Goal: Task Accomplishment & Management: Use online tool/utility

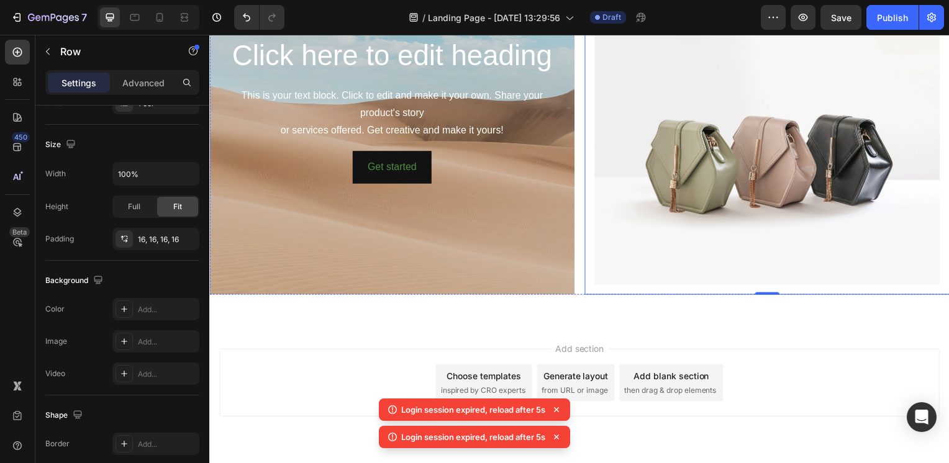
scroll to position [2034, 0]
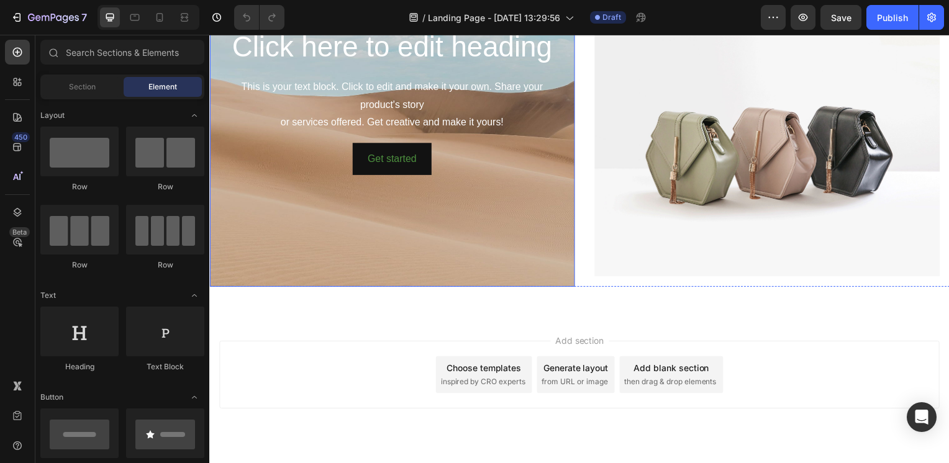
scroll to position [2011, 0]
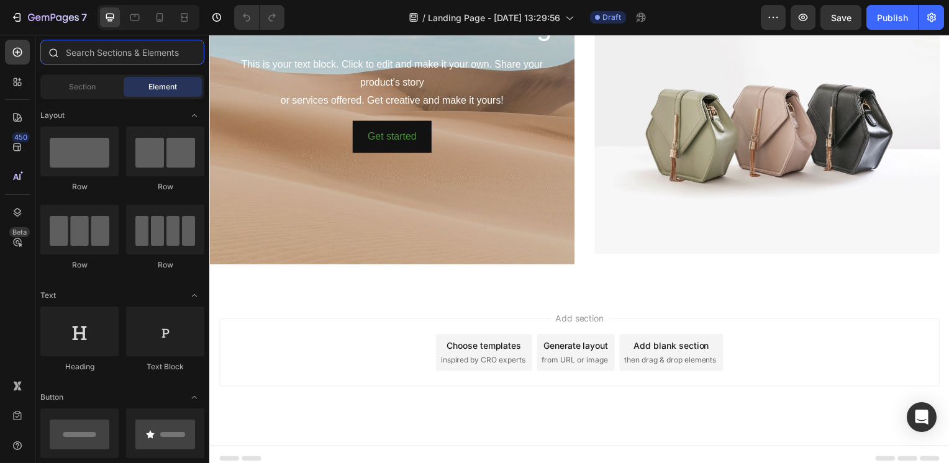
click at [93, 55] on input "text" at bounding box center [122, 52] width 164 height 25
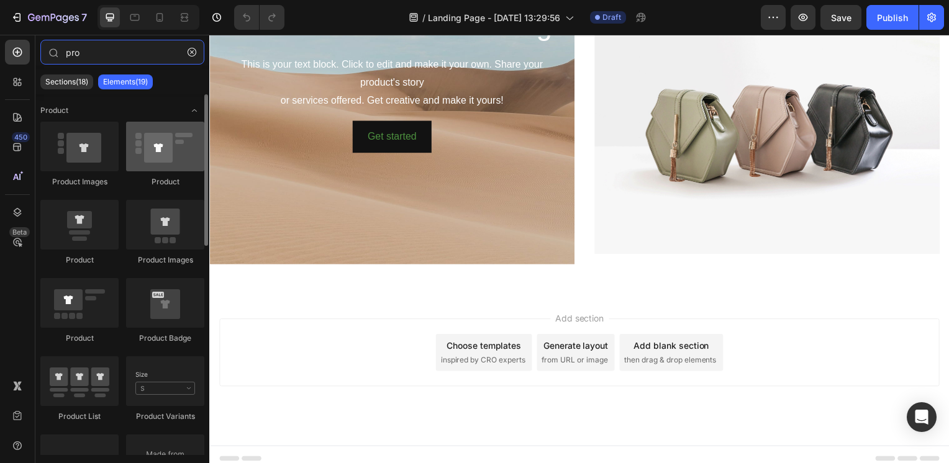
type input "pro"
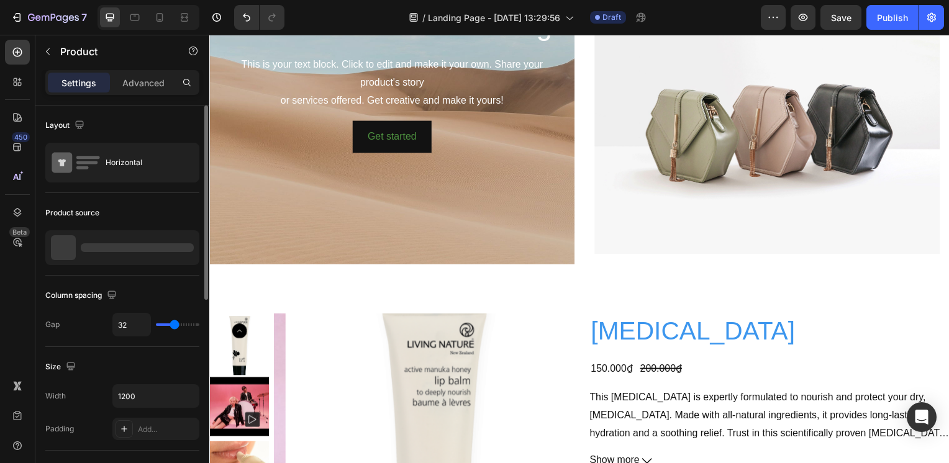
click at [147, 254] on div at bounding box center [122, 247] width 154 height 35
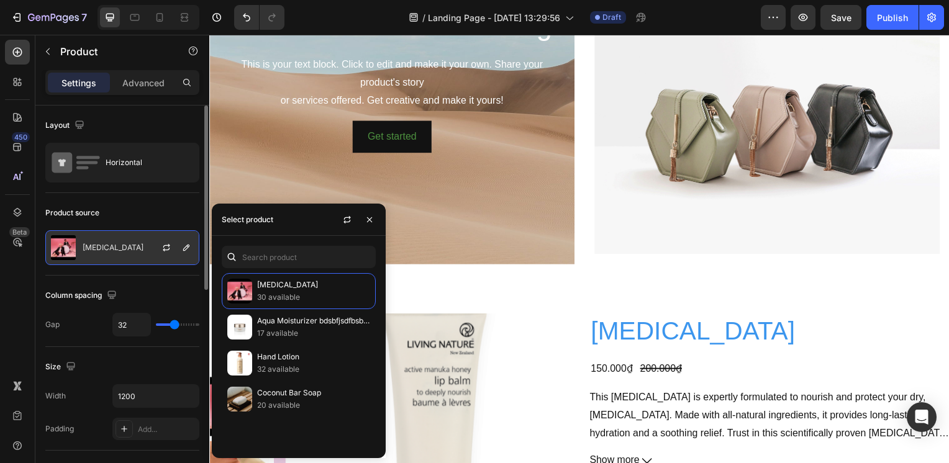
click at [130, 242] on div "[MEDICAL_DATA]" at bounding box center [122, 247] width 154 height 35
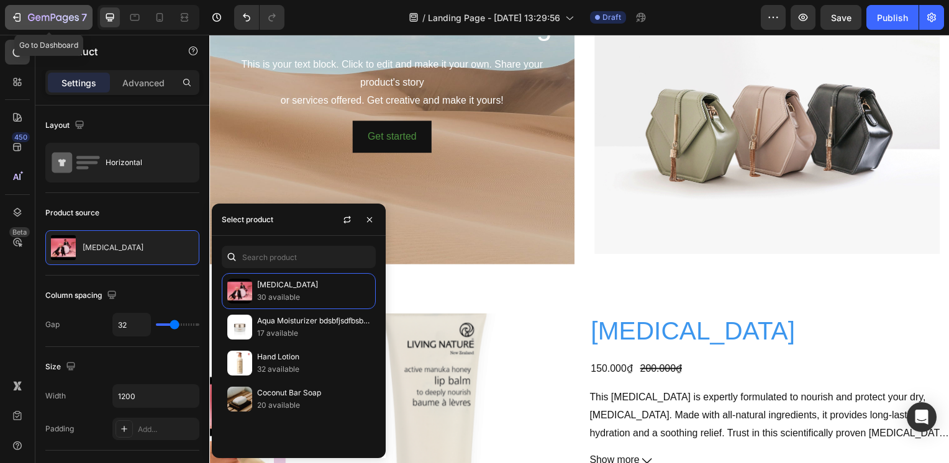
click at [71, 16] on icon "button" at bounding box center [53, 18] width 51 height 11
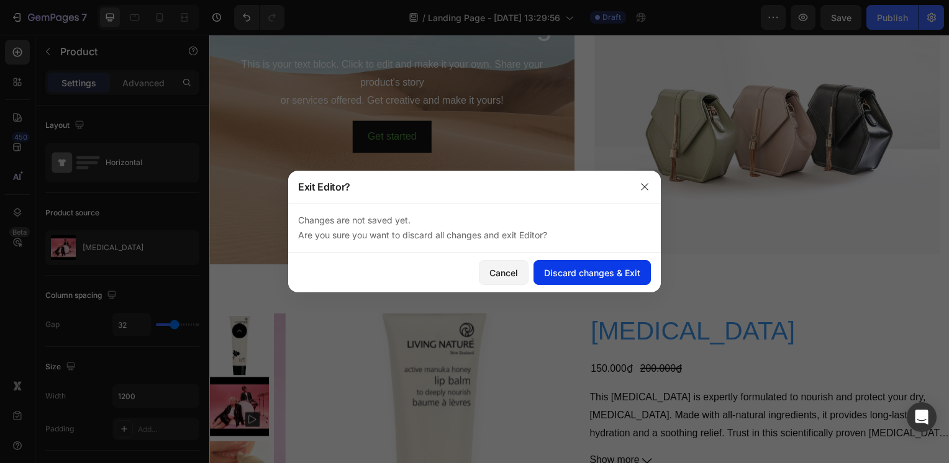
click at [556, 269] on div "Discard changes & Exit" at bounding box center [592, 272] width 96 height 13
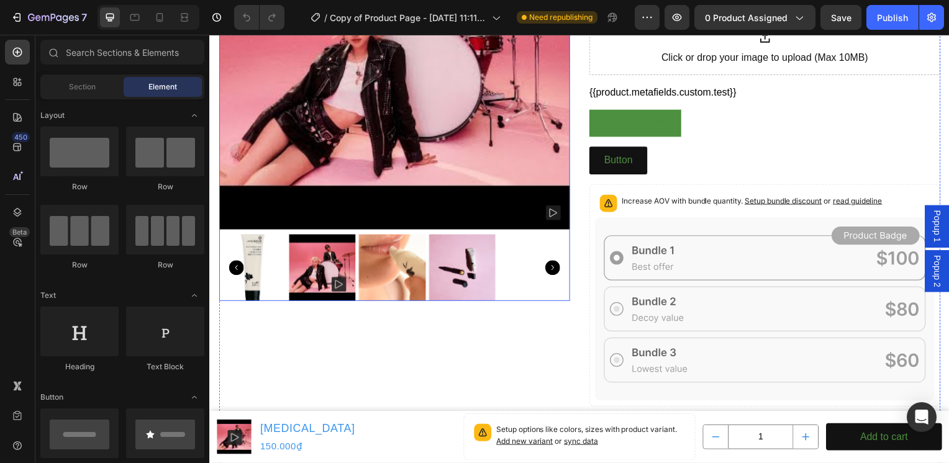
scroll to position [1242, 0]
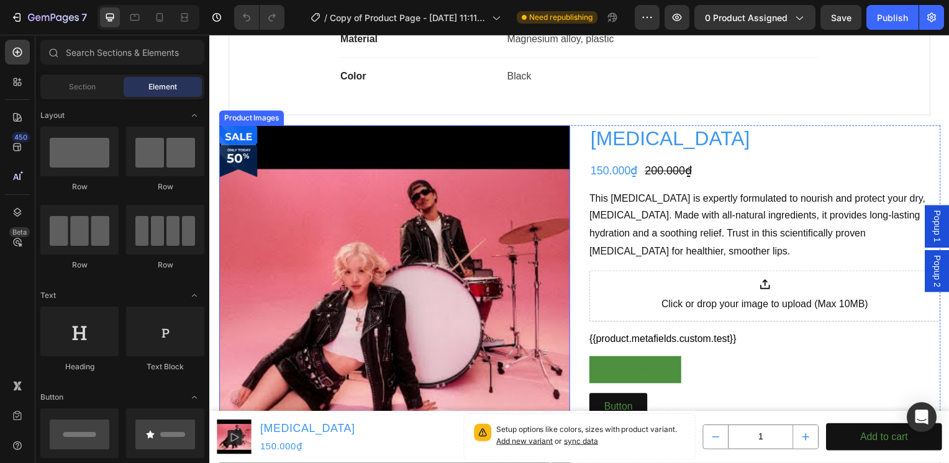
click at [488, 152] on img at bounding box center [395, 302] width 353 height 353
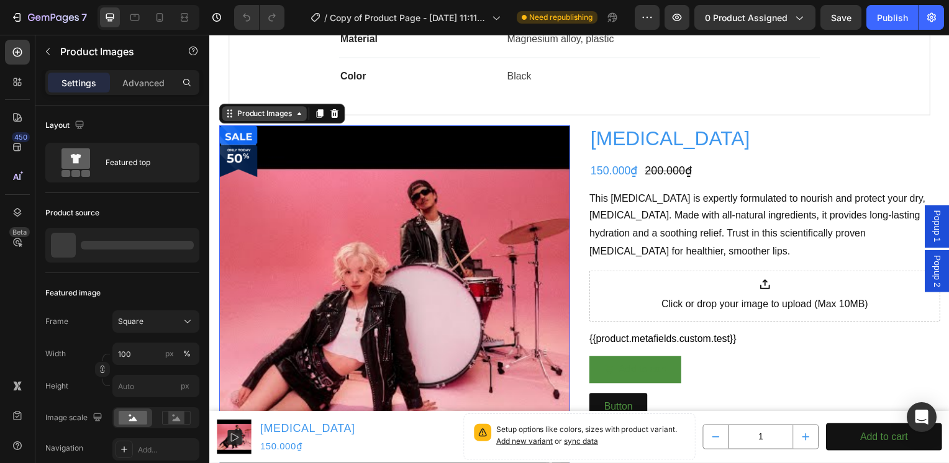
click at [266, 116] on div "Product Images" at bounding box center [264, 114] width 60 height 11
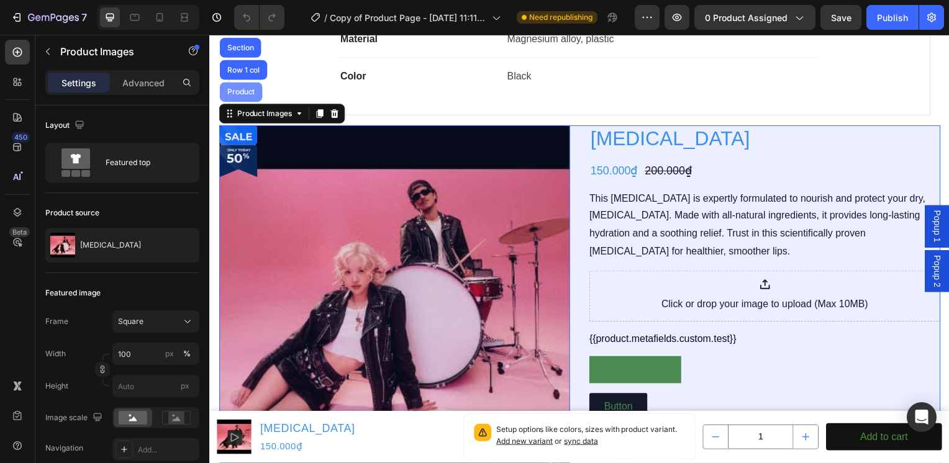
click at [252, 85] on div "Product" at bounding box center [240, 93] width 43 height 20
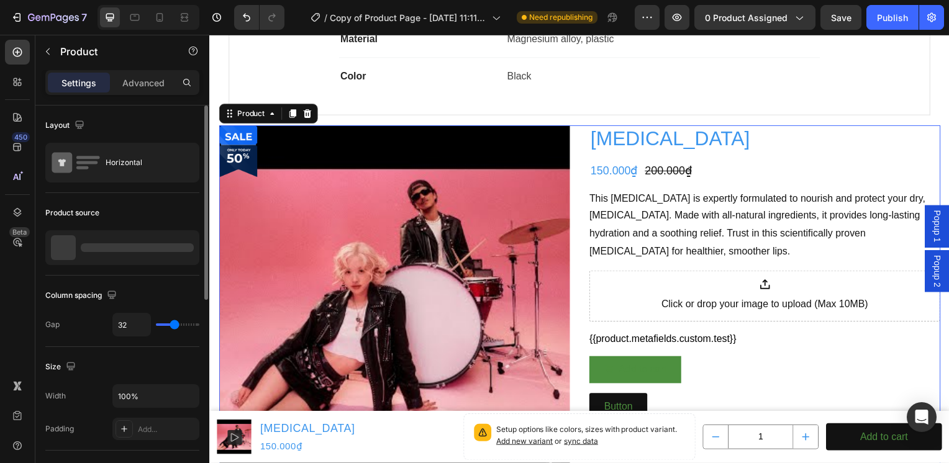
click at [112, 250] on div at bounding box center [137, 247] width 113 height 9
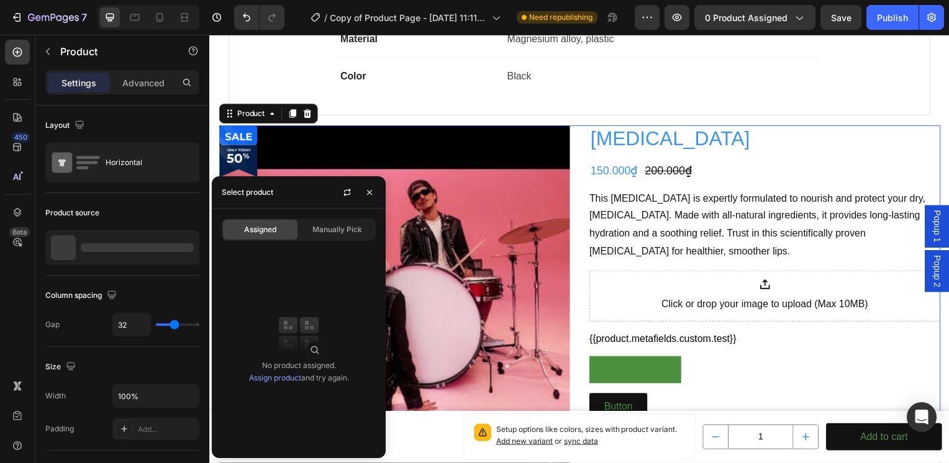
click at [265, 229] on span "Assigned" at bounding box center [260, 229] width 32 height 11
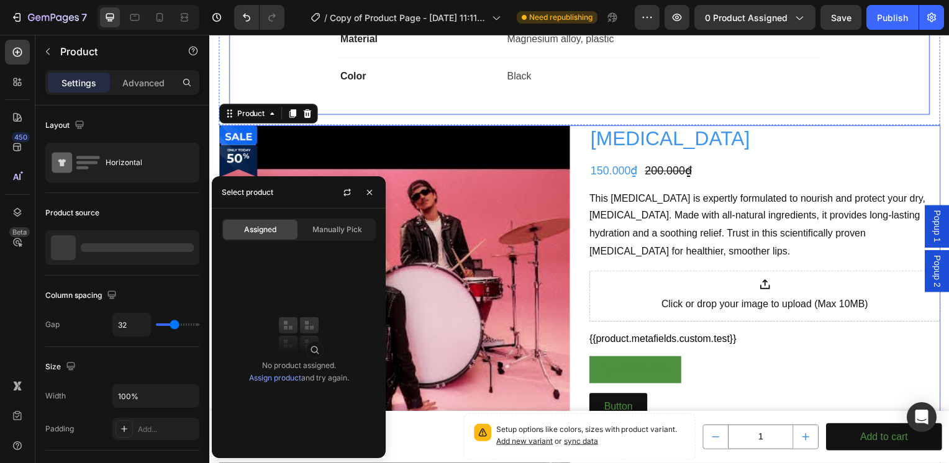
click at [697, 87] on div "Color Text block Black Text block Row" at bounding box center [582, 76] width 484 height 37
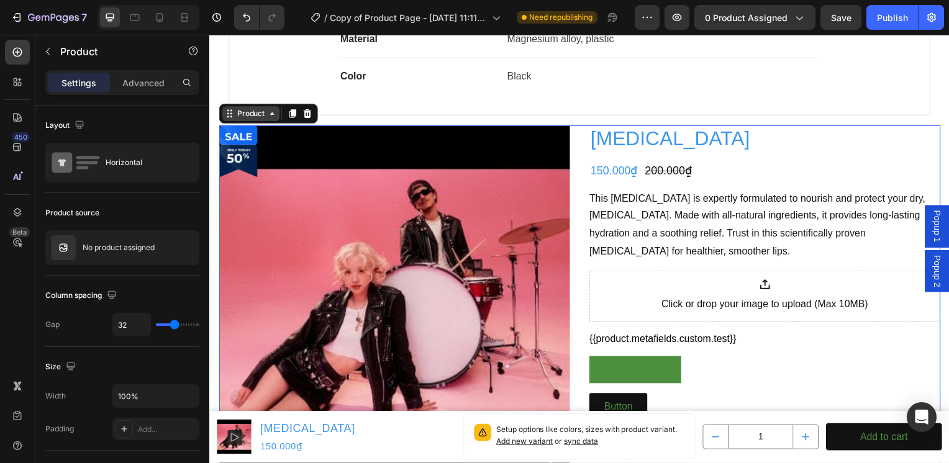
click at [248, 117] on div "Product" at bounding box center [250, 114] width 33 height 11
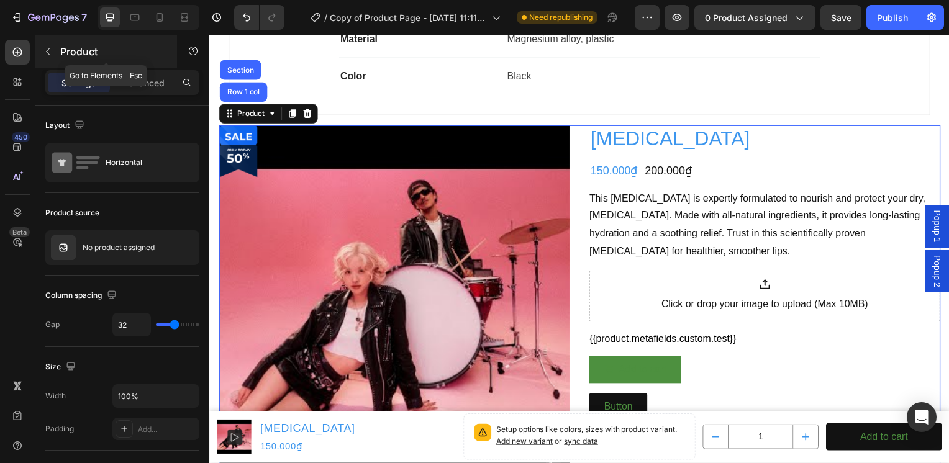
click at [75, 51] on p "Product" at bounding box center [113, 51] width 106 height 15
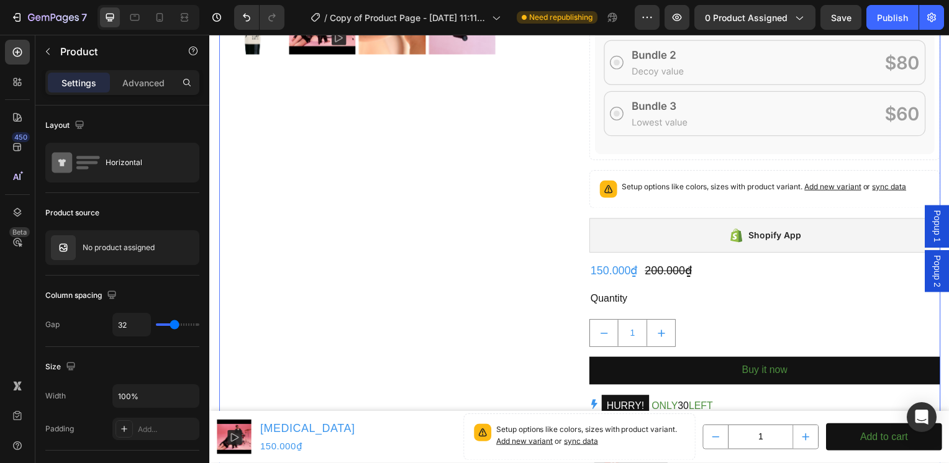
click at [470, 227] on div "Product Badge Product Images" at bounding box center [395, 167] width 353 height 1077
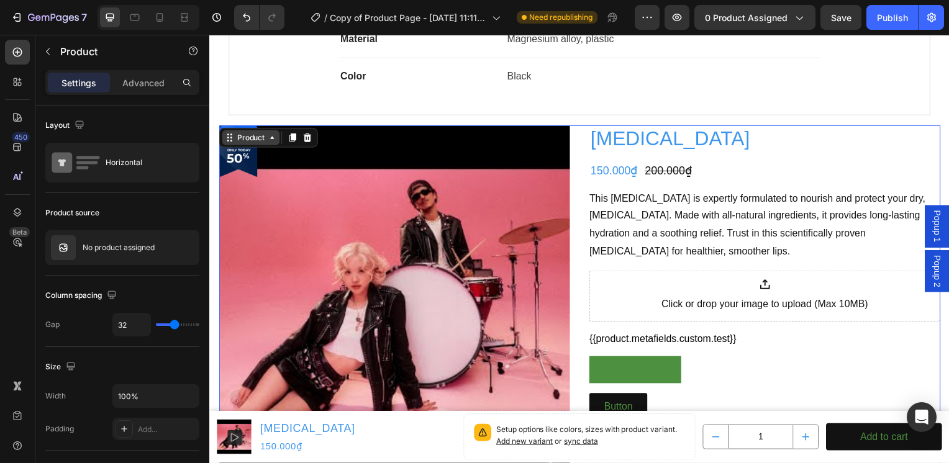
click at [242, 142] on div "Product" at bounding box center [250, 138] width 33 height 11
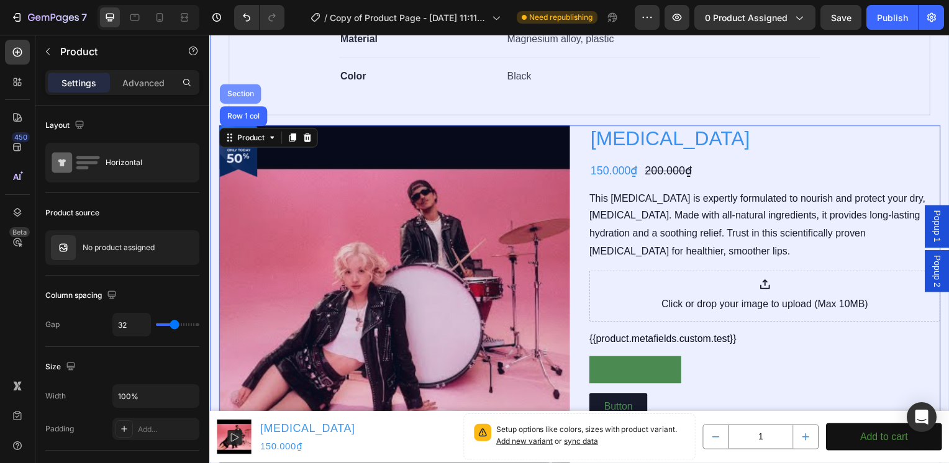
click at [242, 93] on div "Section" at bounding box center [240, 94] width 32 height 7
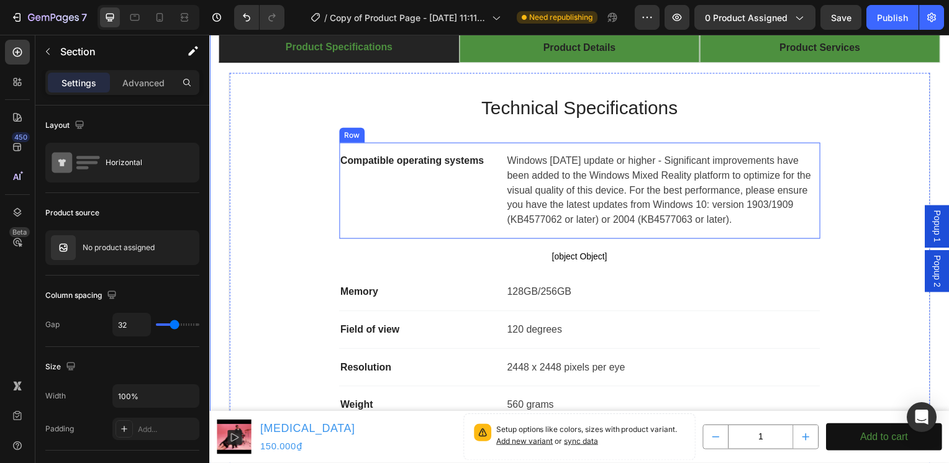
scroll to position [621, 0]
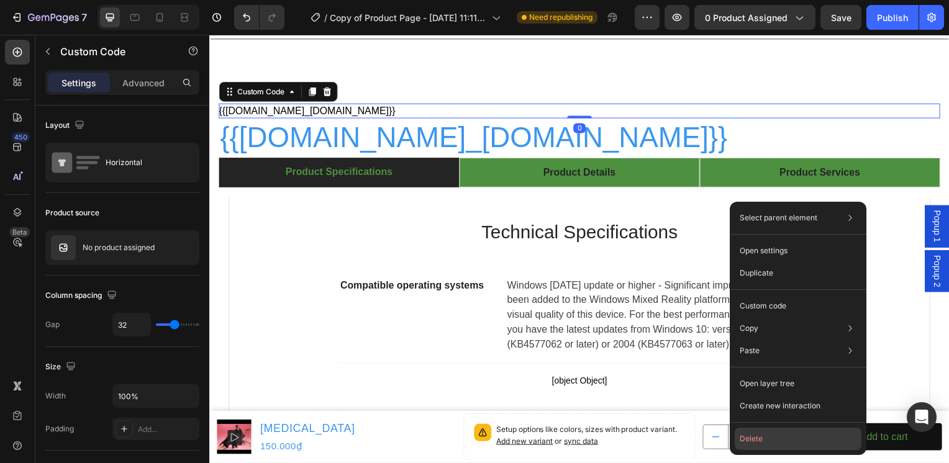
click at [768, 433] on button "Delete" at bounding box center [798, 439] width 127 height 22
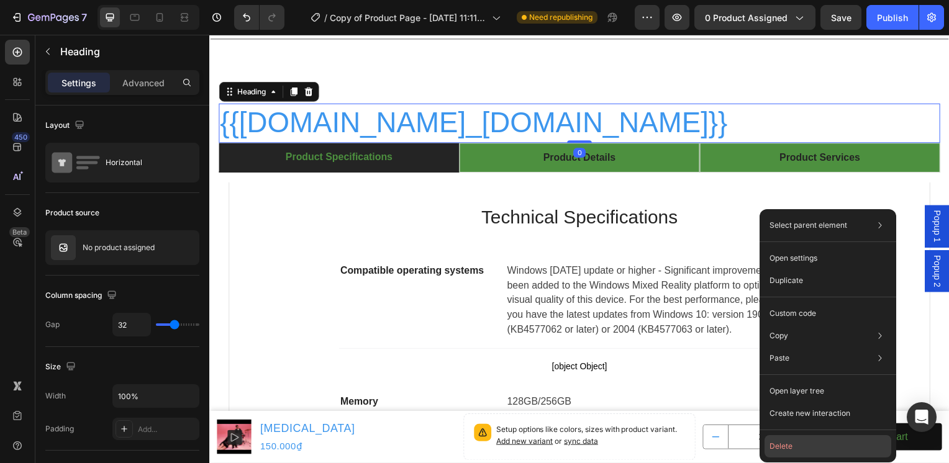
click at [804, 442] on button "Delete" at bounding box center [827, 446] width 127 height 22
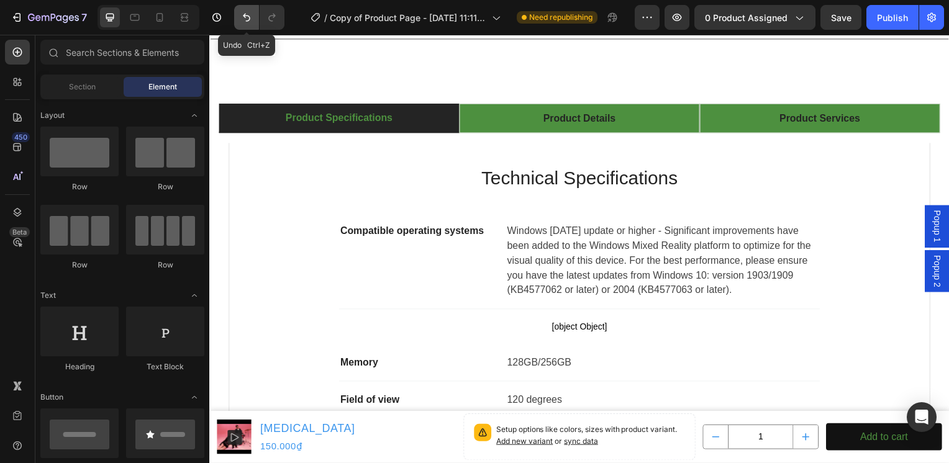
click at [242, 22] on icon "Undo/Redo" at bounding box center [246, 17] width 12 height 12
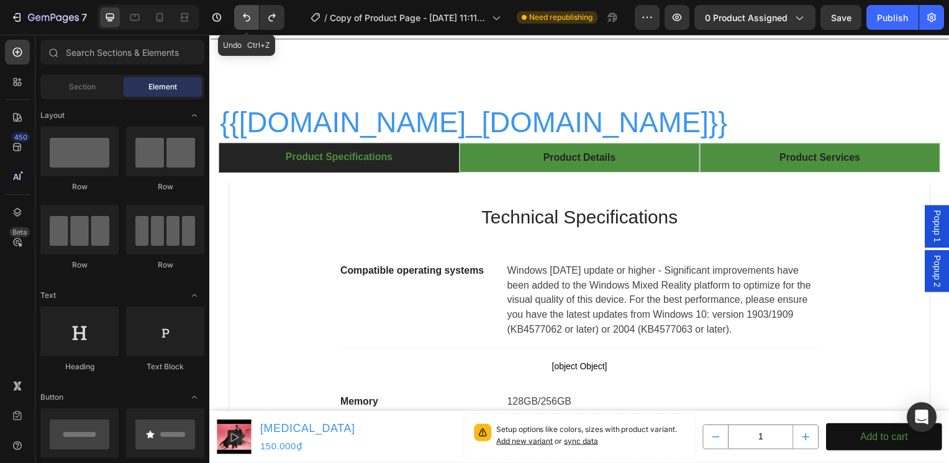
click at [242, 22] on icon "Undo/Redo" at bounding box center [246, 17] width 12 height 12
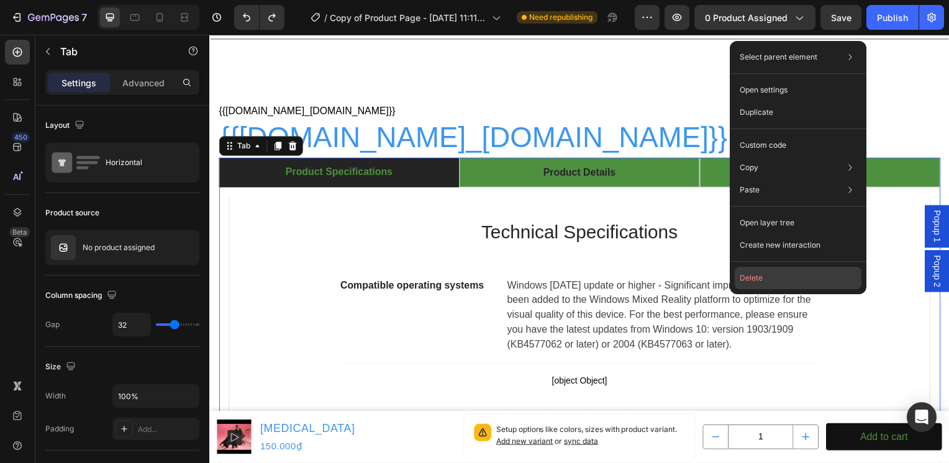
click at [832, 273] on button "Delete" at bounding box center [798, 278] width 127 height 22
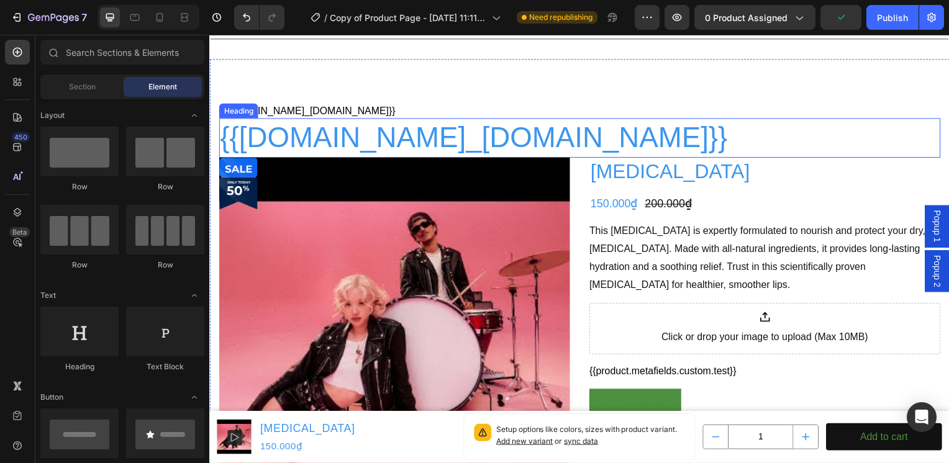
click at [810, 159] on h2 "{{product.metafields.my_fields.skintype}}" at bounding box center [582, 139] width 727 height 40
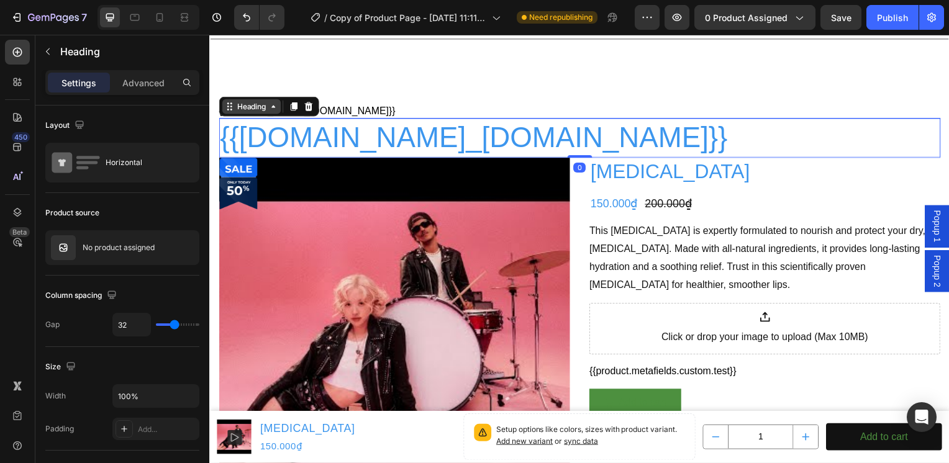
click at [261, 113] on div "Heading" at bounding box center [251, 107] width 34 height 11
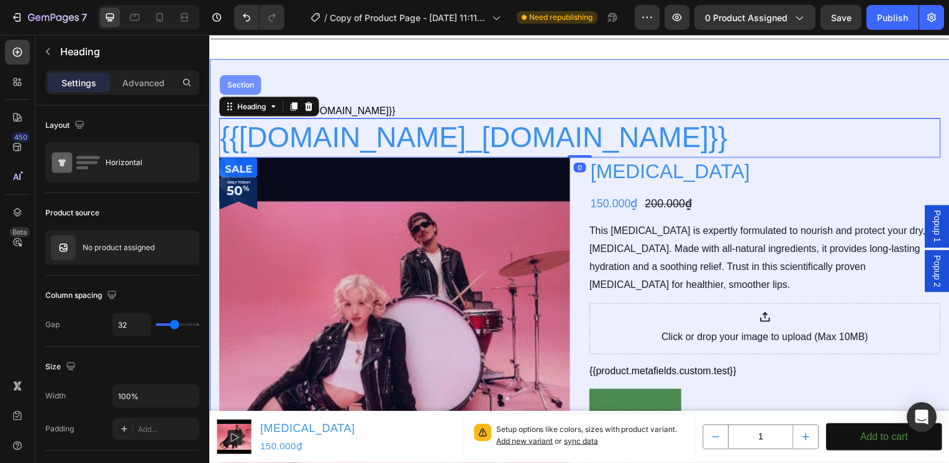
click at [250, 89] on div "Section" at bounding box center [240, 85] width 32 height 7
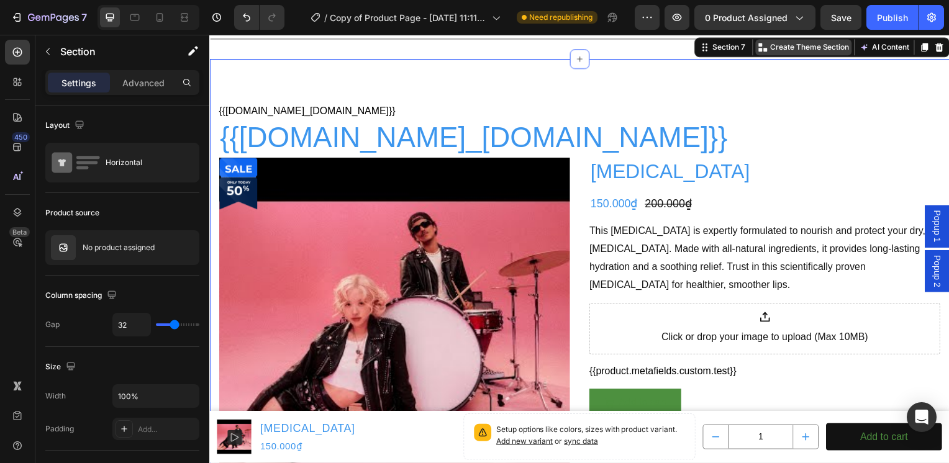
click at [804, 56] on div "Create Theme Section" at bounding box center [807, 48] width 97 height 16
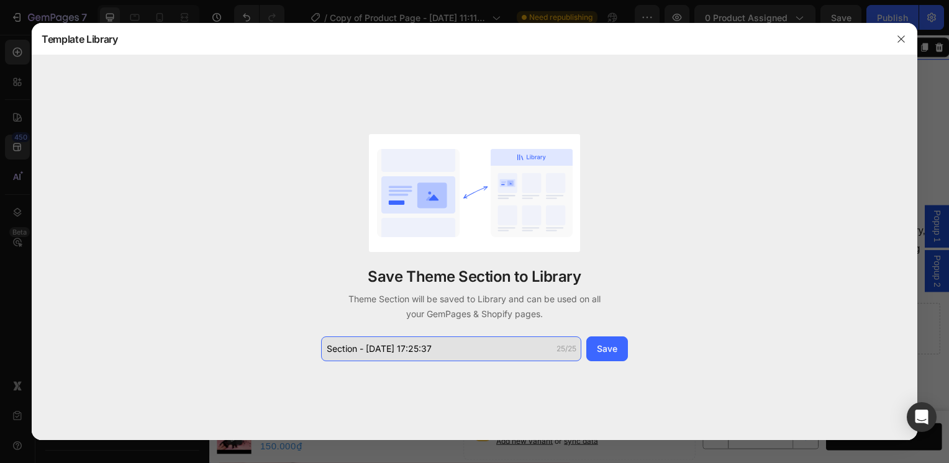
click at [337, 349] on input "Section - Aug 27 17:25:37" at bounding box center [451, 349] width 260 height 25
click at [338, 348] on input "Section - Aug 27 17:25:37" at bounding box center [451, 349] width 260 height 25
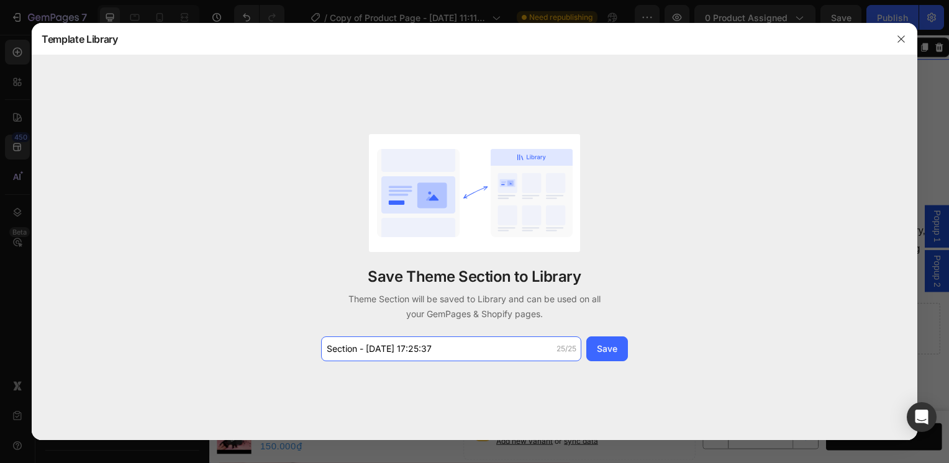
drag, startPoint x: 357, startPoint y: 348, endPoint x: 317, endPoint y: 361, distance: 42.4
click at [278, 350] on div "Save Theme Section to Library Theme Section will be saved to Library and can be…" at bounding box center [475, 247] width 886 height 384
type input "-"
type input "Dynamicproduct"
click at [606, 355] on div "Save" at bounding box center [607, 348] width 20 height 13
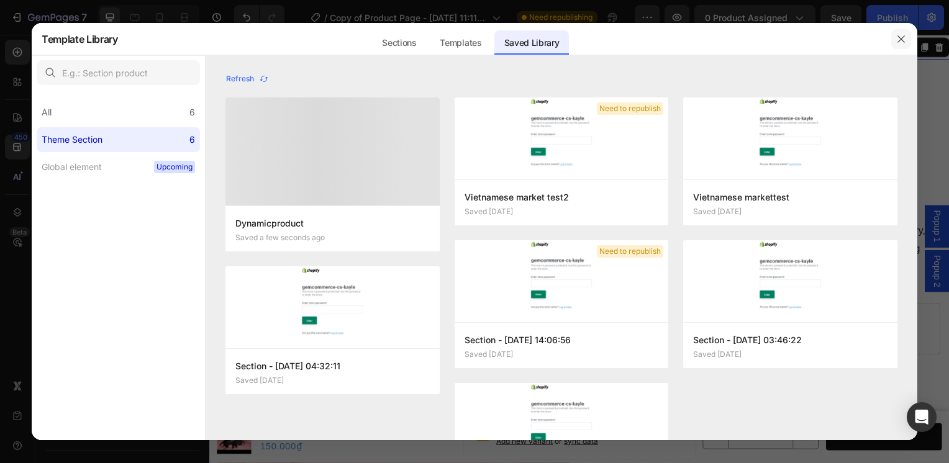
click at [899, 34] on icon "button" at bounding box center [901, 39] width 10 height 10
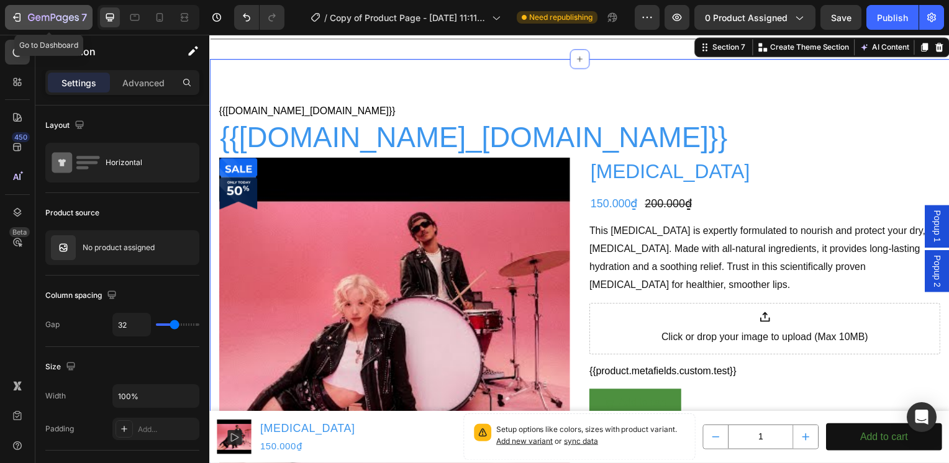
click at [60, 20] on icon "button" at bounding box center [59, 18] width 6 height 6
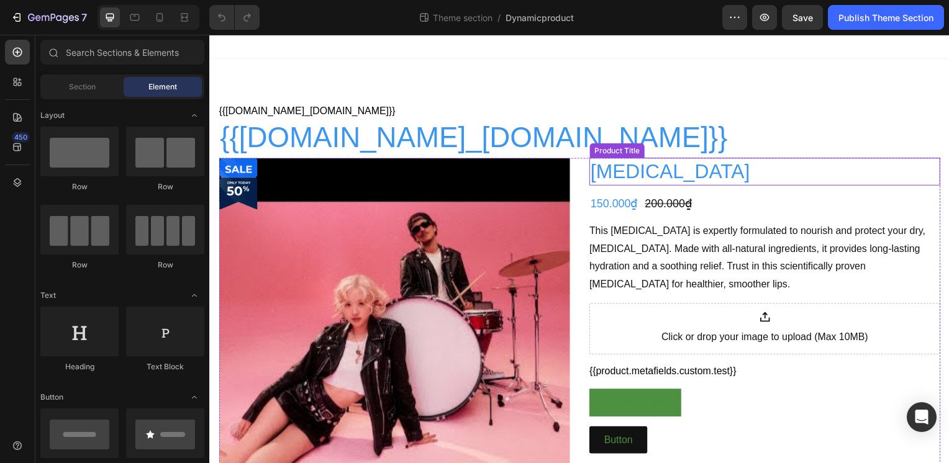
click at [729, 170] on h1 "[MEDICAL_DATA]" at bounding box center [768, 173] width 353 height 29
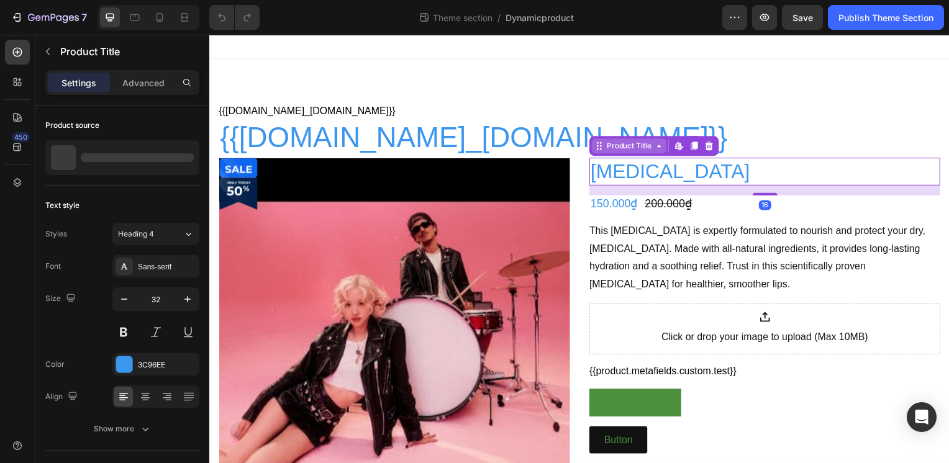
click at [640, 150] on div "Product Title" at bounding box center [632, 147] width 50 height 11
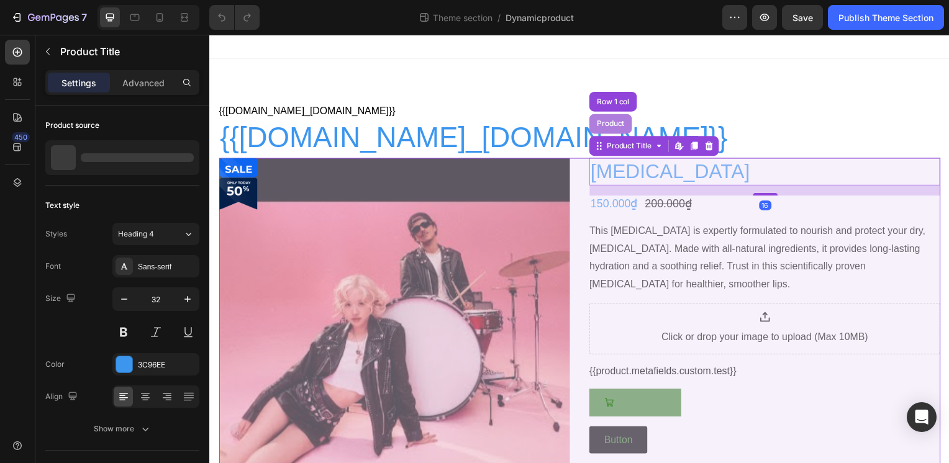
click at [614, 124] on div "Product" at bounding box center [613, 124] width 33 height 7
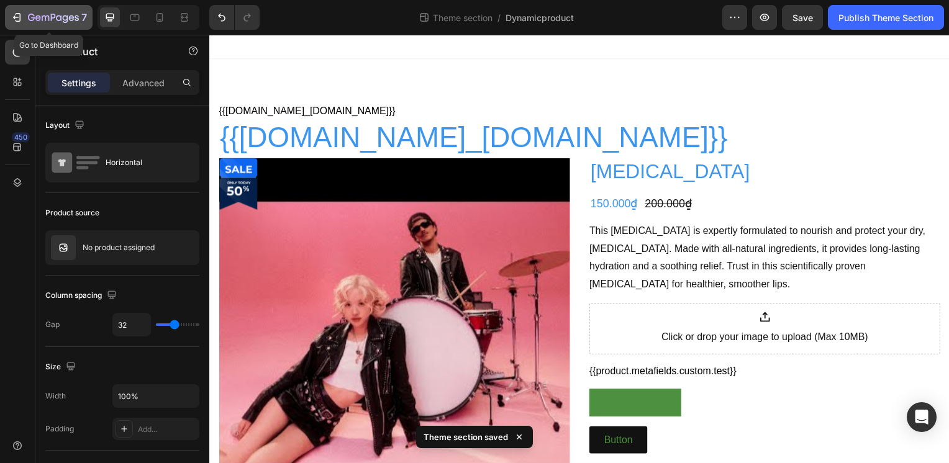
click at [47, 10] on div "7" at bounding box center [57, 17] width 59 height 15
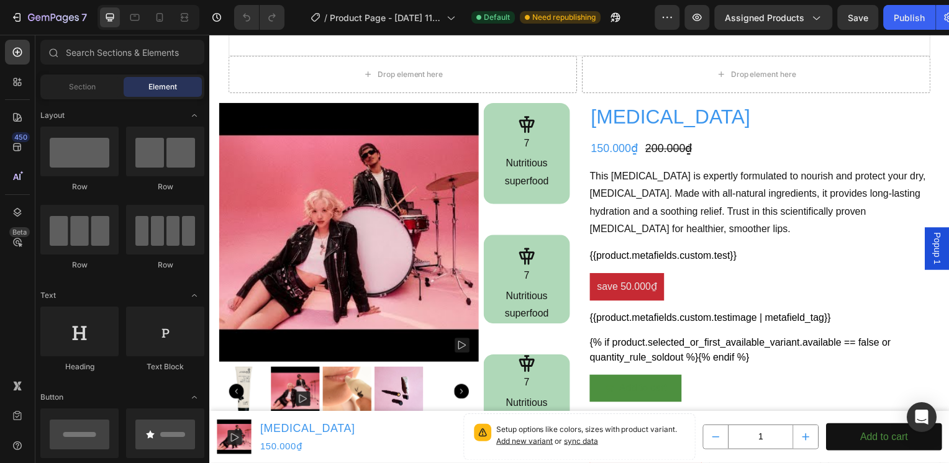
scroll to position [2236, 0]
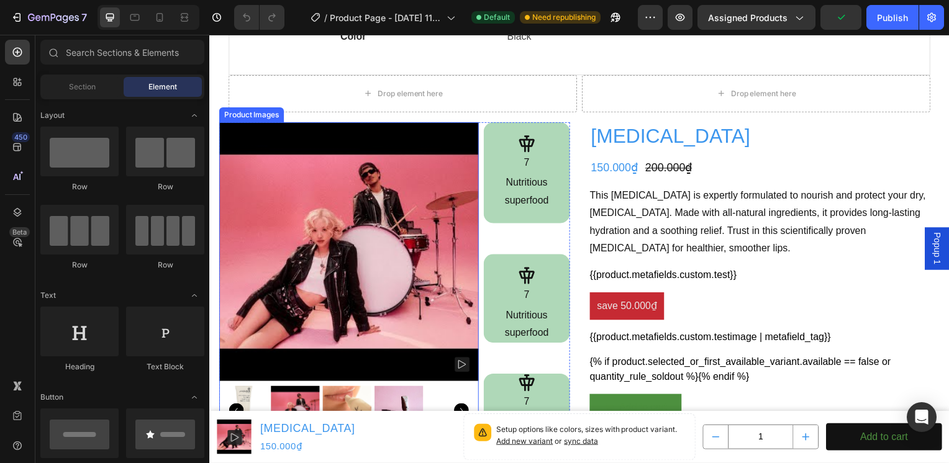
click at [249, 130] on img at bounding box center [349, 253] width 261 height 261
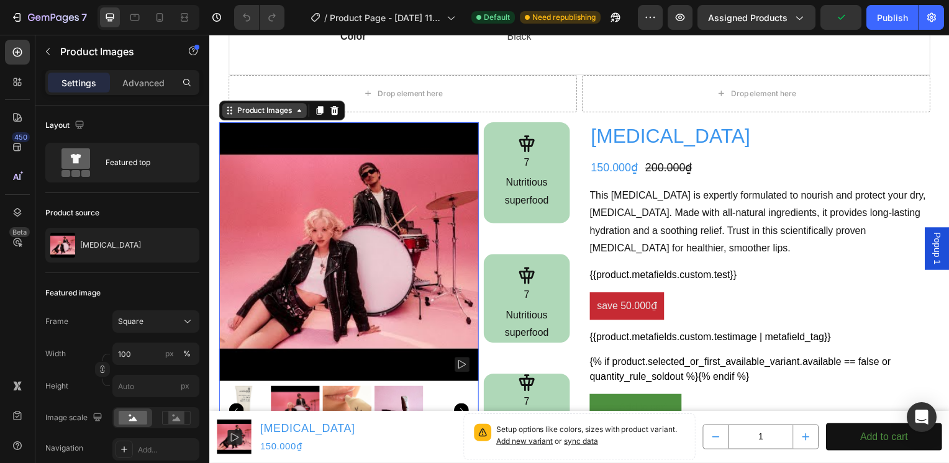
click at [265, 109] on div "Product Images" at bounding box center [264, 111] width 60 height 11
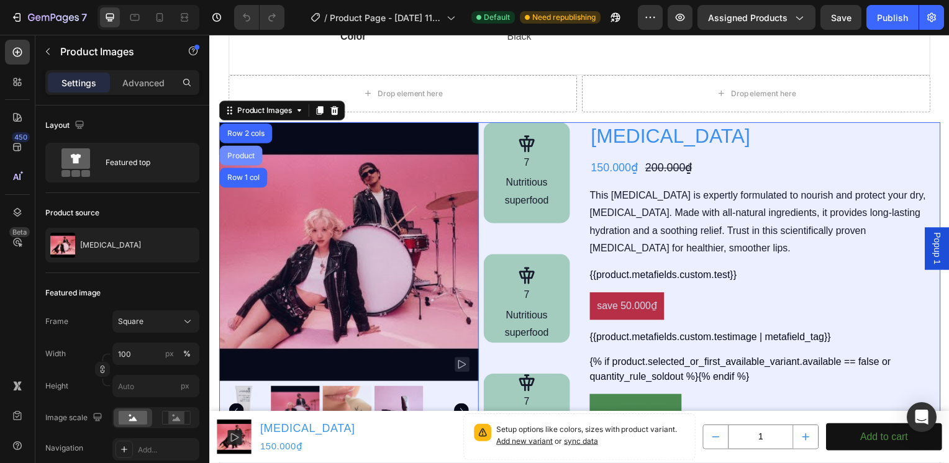
click at [241, 154] on div "Product" at bounding box center [240, 156] width 33 height 7
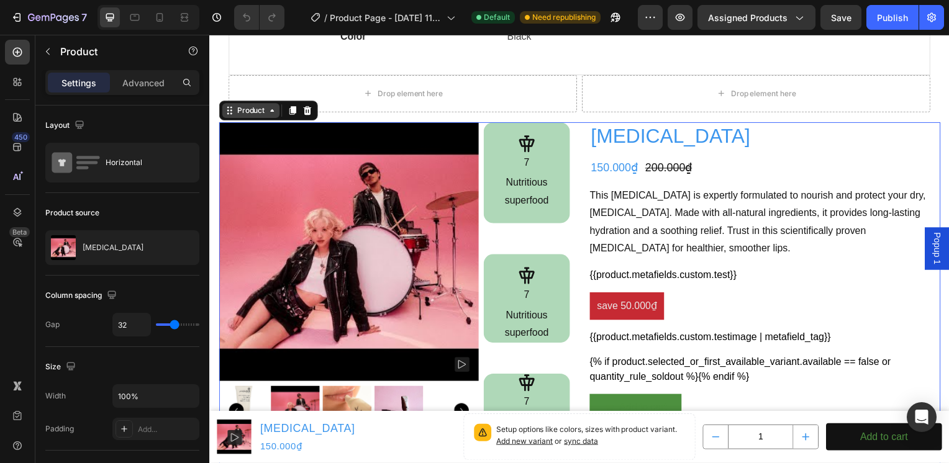
click at [257, 110] on div "Product" at bounding box center [250, 111] width 33 height 11
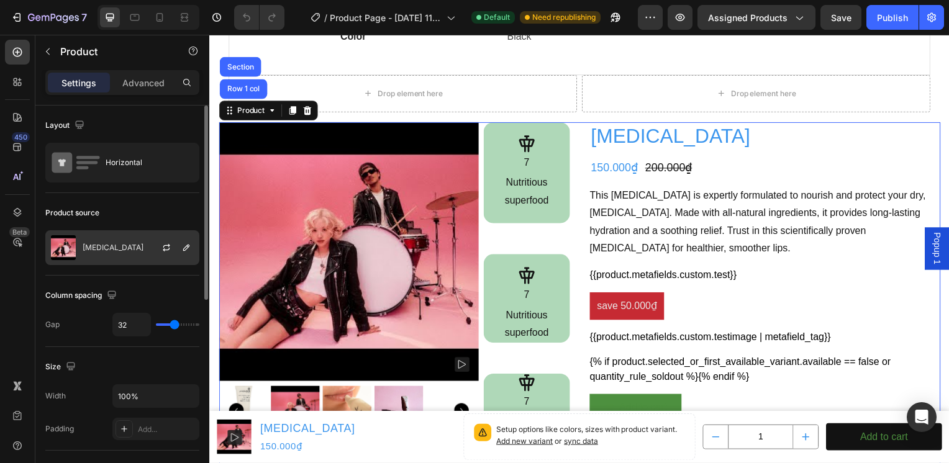
click at [133, 255] on div "[MEDICAL_DATA]" at bounding box center [122, 247] width 154 height 35
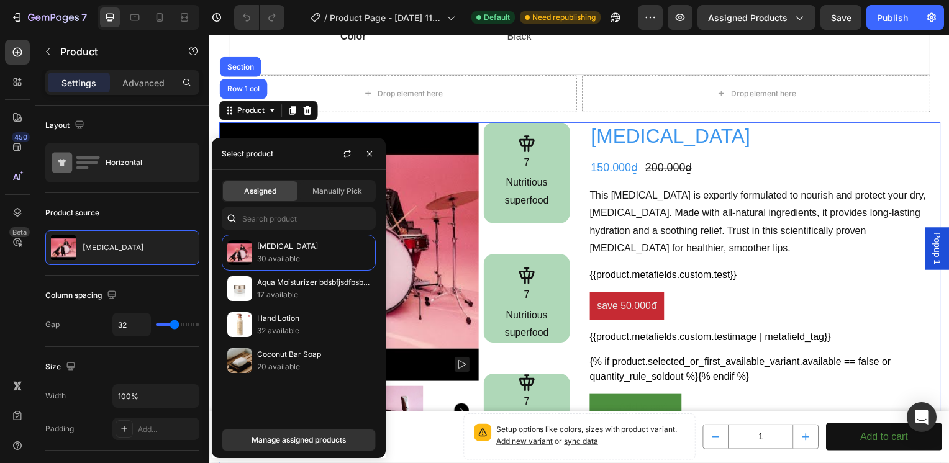
click at [260, 196] on span "Assigned" at bounding box center [260, 191] width 32 height 11
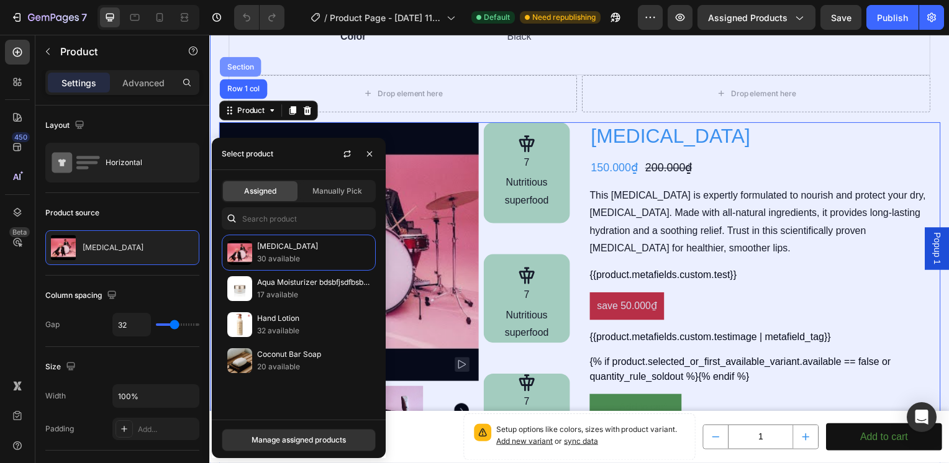
click at [245, 66] on div "Section" at bounding box center [240, 66] width 32 height 7
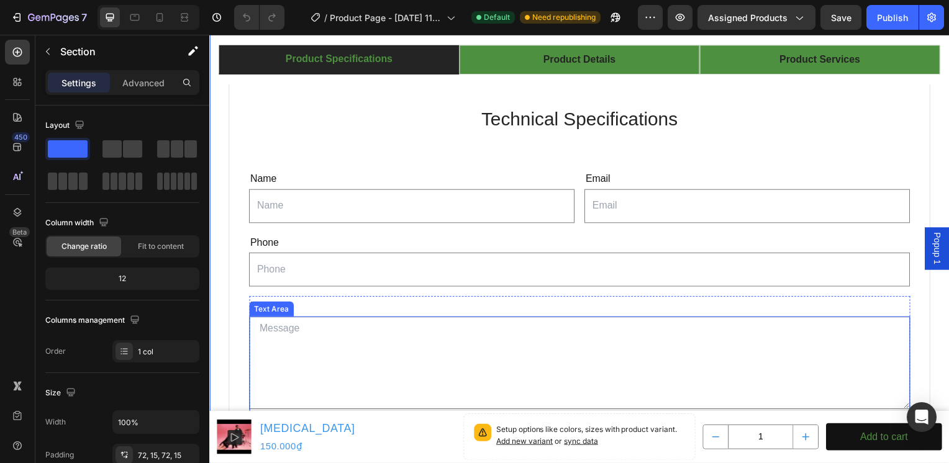
scroll to position [1118, 0]
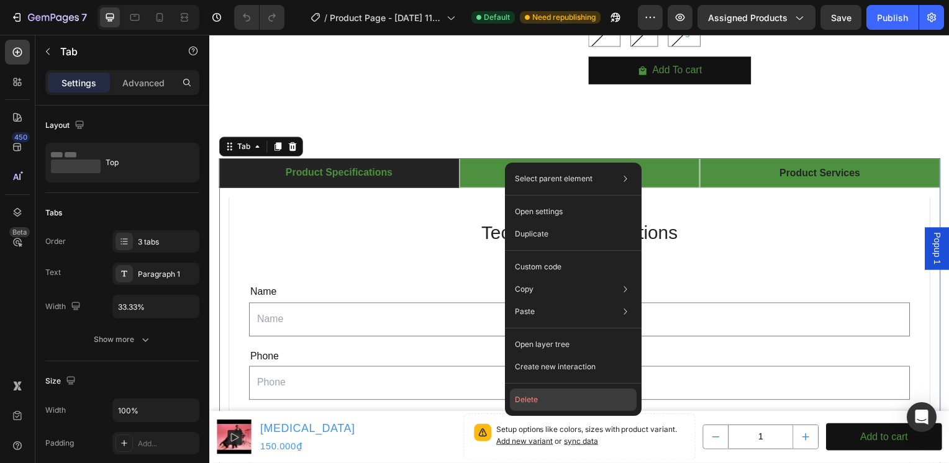
drag, startPoint x: 566, startPoint y: 398, endPoint x: 348, endPoint y: 317, distance: 232.5
click at [566, 398] on button "Delete" at bounding box center [573, 400] width 127 height 22
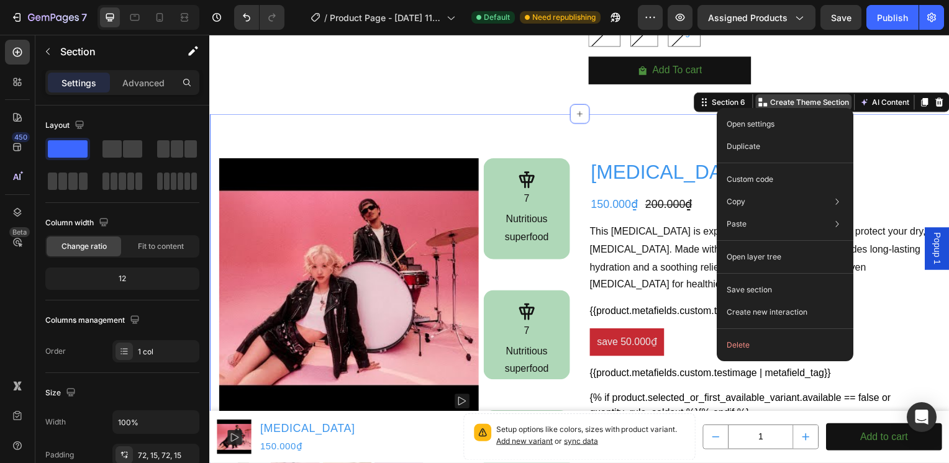
click at [815, 101] on p "Create Theme Section" at bounding box center [813, 103] width 79 height 11
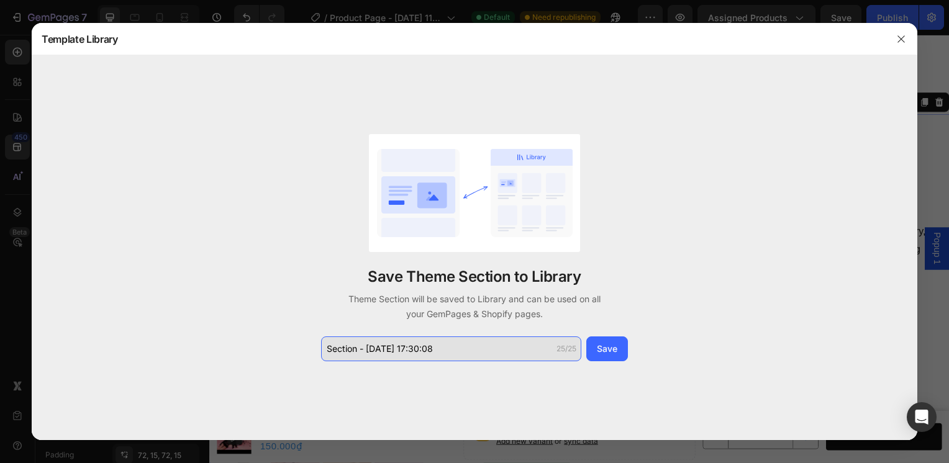
click at [420, 355] on input "Section - Aug 27 17:30:08" at bounding box center [451, 349] width 260 height 25
click at [437, 348] on input "Section - Aug 27 17:30:08" at bounding box center [451, 349] width 260 height 25
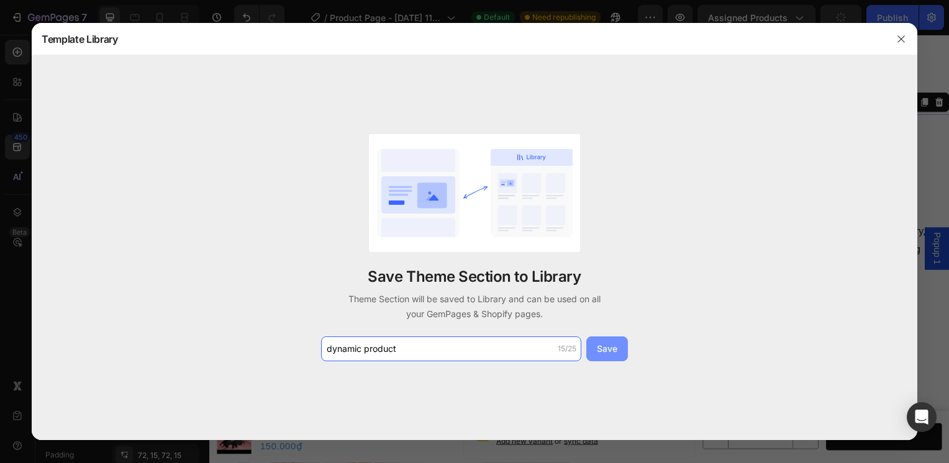
type input "dynamicproduct"
click at [614, 355] on div "Save" at bounding box center [607, 348] width 20 height 13
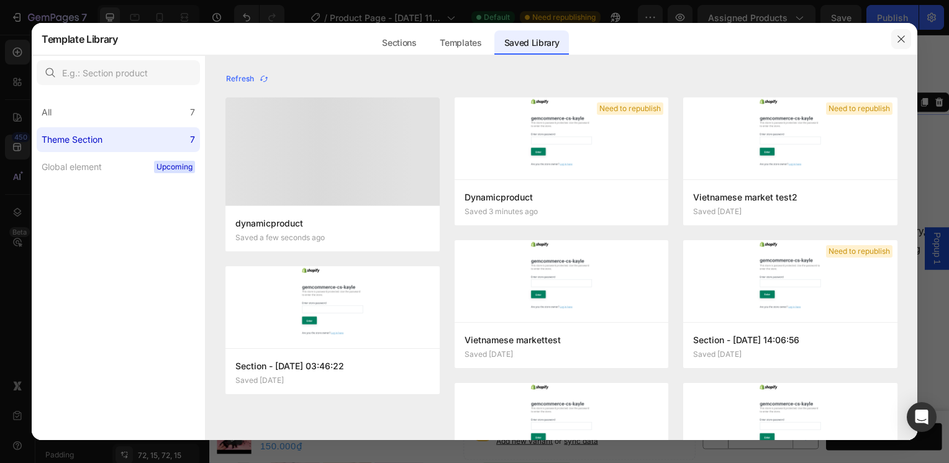
drag, startPoint x: 905, startPoint y: 42, endPoint x: 695, endPoint y: 9, distance: 212.5
click at [905, 42] on icon "button" at bounding box center [901, 39] width 10 height 10
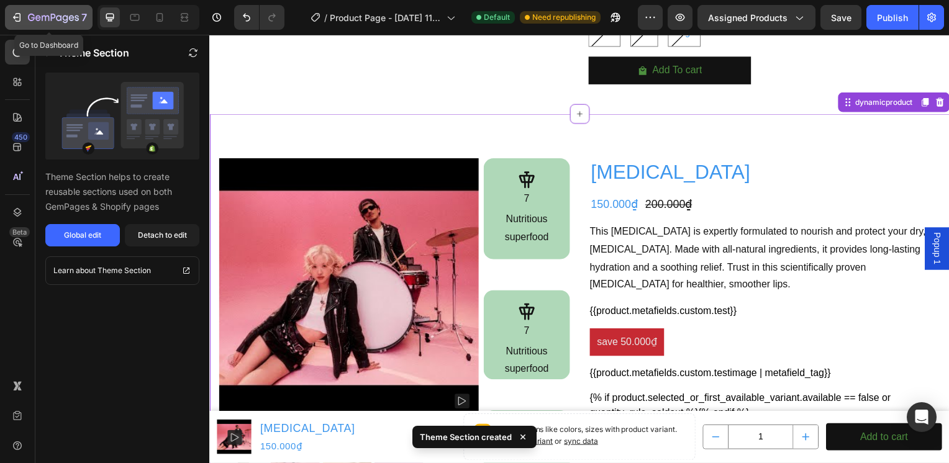
click at [57, 14] on icon "button" at bounding box center [53, 18] width 51 height 11
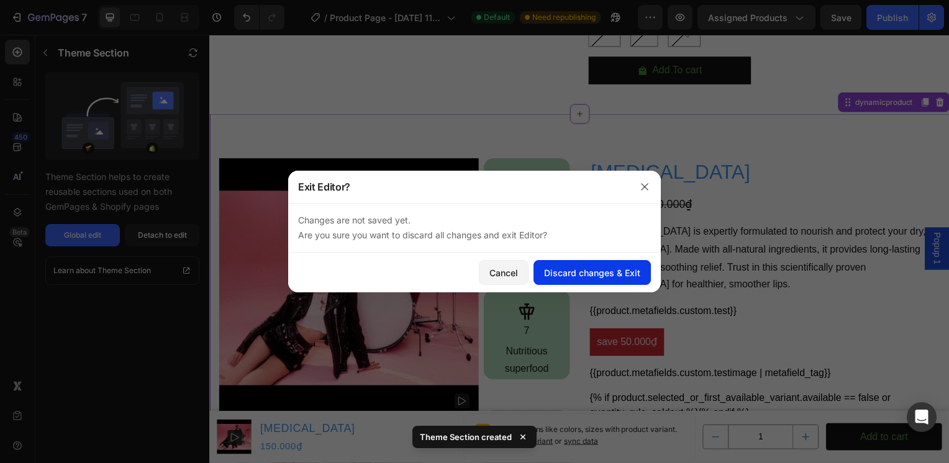
click at [604, 281] on button "Discard changes & Exit" at bounding box center [591, 272] width 117 height 25
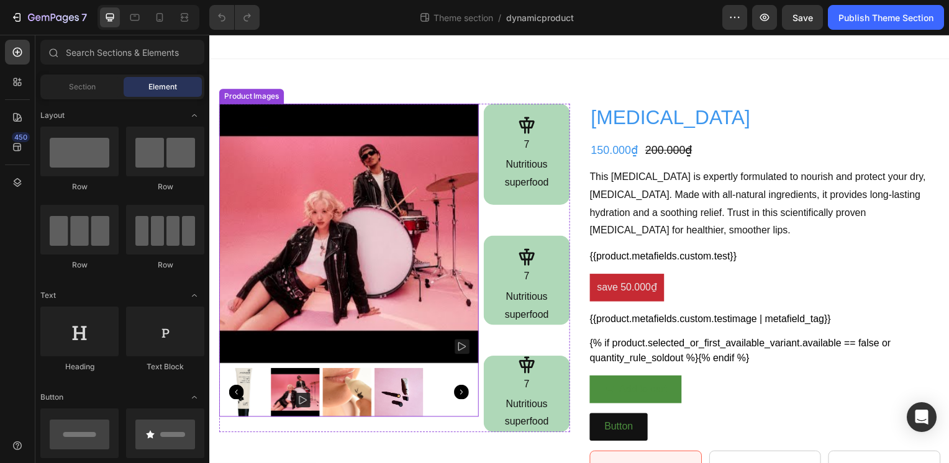
click at [329, 117] on img at bounding box center [349, 234] width 261 height 261
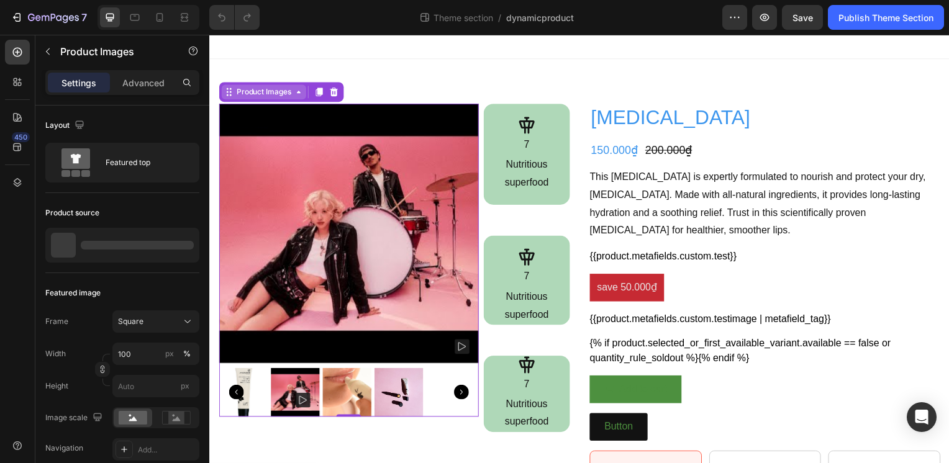
click at [268, 96] on div "Product Images" at bounding box center [264, 92] width 60 height 11
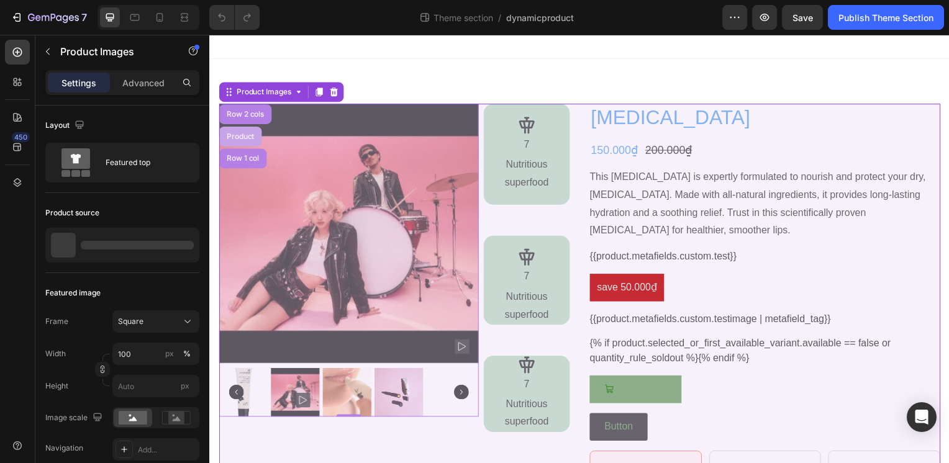
click at [251, 139] on div "Product" at bounding box center [240, 137] width 33 height 7
